Goal: Check status

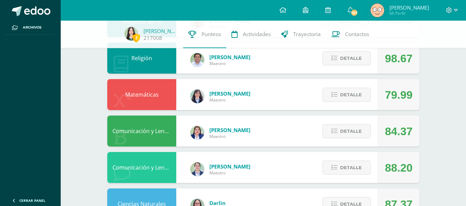
scroll to position [273, 0]
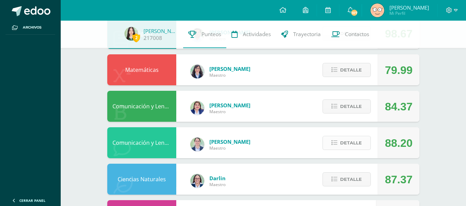
click at [352, 145] on span "Detalle" at bounding box center [351, 143] width 22 height 13
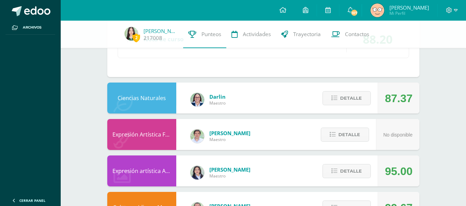
scroll to position [637, 0]
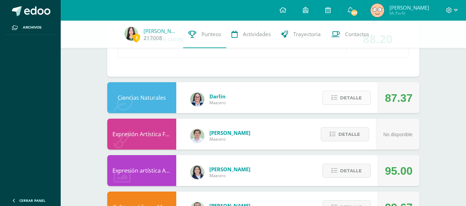
click at [359, 93] on span "Detalle" at bounding box center [351, 98] width 22 height 13
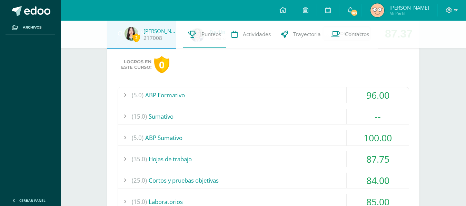
scroll to position [701, 0]
click at [274, 117] on div "(15.0) Sumativo" at bounding box center [263, 117] width 291 height 16
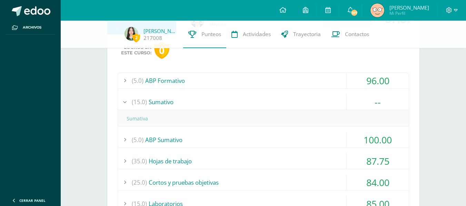
scroll to position [717, 0]
click at [281, 80] on div "(5.0) ABP Formativo" at bounding box center [263, 81] width 291 height 16
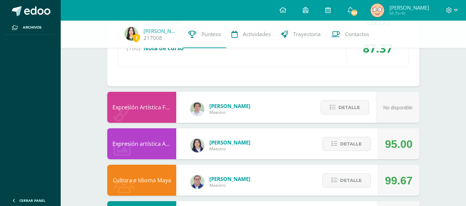
scroll to position [948, 0]
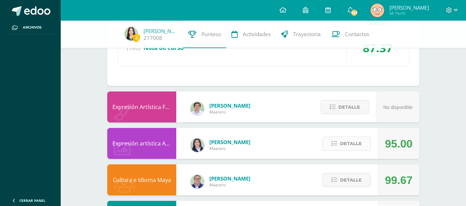
click at [360, 147] on span "Detalle" at bounding box center [351, 144] width 22 height 13
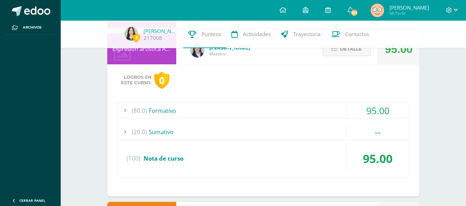
scroll to position [1157, 0]
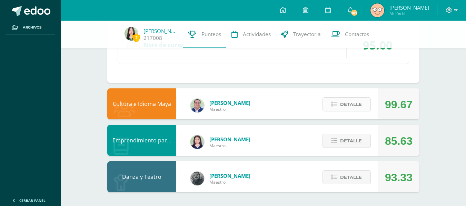
click at [341, 104] on span "Detalle" at bounding box center [351, 104] width 22 height 13
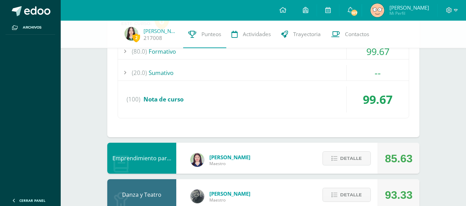
scroll to position [1290, 0]
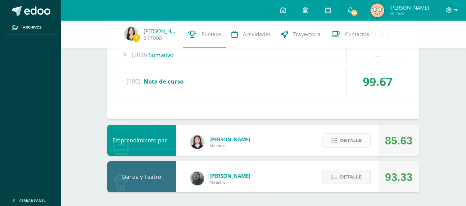
click at [349, 136] on span "Detalle" at bounding box center [351, 140] width 22 height 13
